Goal: Task Accomplishment & Management: Complete application form

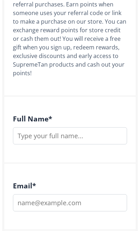
click at [93, 129] on input "text" at bounding box center [70, 135] width 114 height 17
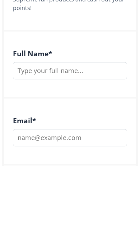
type input "Grace"
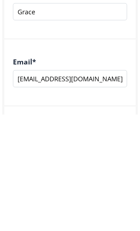
type input "[EMAIL_ADDRESS][DOMAIN_NAME]"
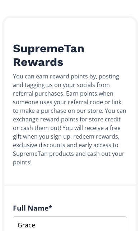
scroll to position [0, 0]
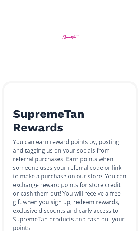
click at [64, 37] on img at bounding box center [70, 37] width 27 height 27
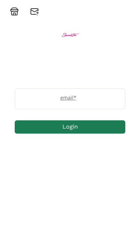
click at [112, 100] on label "email *" at bounding box center [66, 98] width 103 height 8
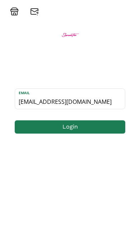
type input "[EMAIL_ADDRESS][DOMAIN_NAME]"
click at [93, 127] on button "Login" at bounding box center [70, 126] width 110 height 13
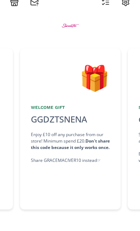
scroll to position [0, 108]
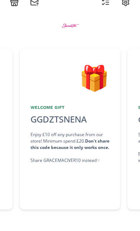
click at [87, 138] on strong "Don't share this code because it only works once." at bounding box center [69, 144] width 79 height 13
click at [95, 152] on div "Enjoy £10 off any purchase from our store! Minimum spend £20. Don't share this …" at bounding box center [69, 148] width 79 height 32
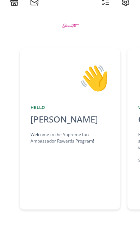
scroll to position [0, 0]
